Goal: Transaction & Acquisition: Subscribe to service/newsletter

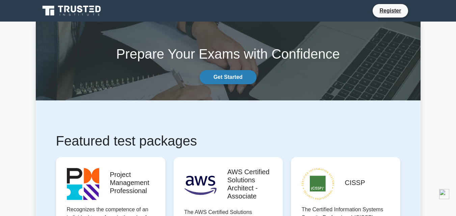
click at [245, 70] on link "Get Started" at bounding box center [227, 77] width 57 height 14
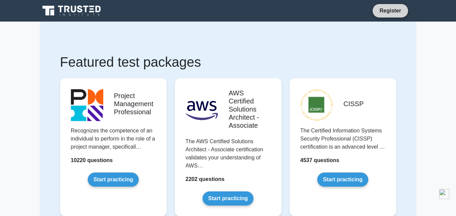
click at [387, 6] on link "Register" at bounding box center [390, 10] width 30 height 8
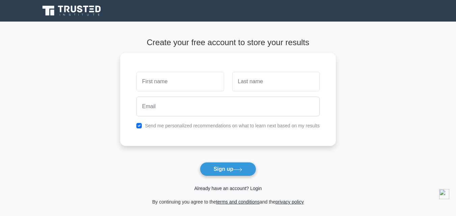
click at [248, 189] on link "Already have an account? Login" at bounding box center [227, 188] width 67 height 5
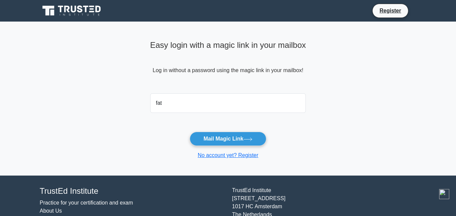
type input "fatimazahrahr97@gmail.com"
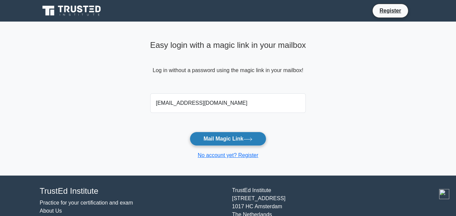
click at [217, 138] on button "Mail Magic Link" at bounding box center [228, 139] width 77 height 14
